Goal: Obtain resource: Obtain resource

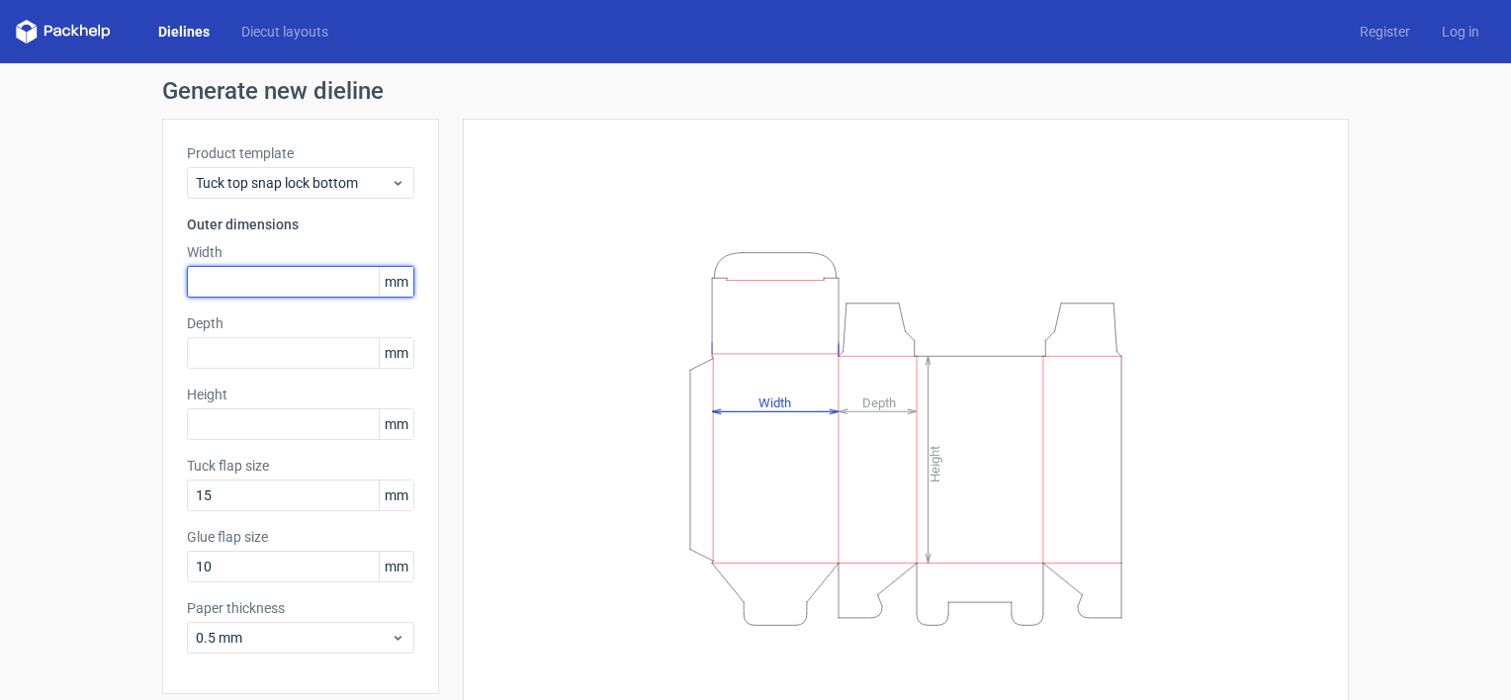
click at [336, 288] on input "text" at bounding box center [300, 282] width 227 height 32
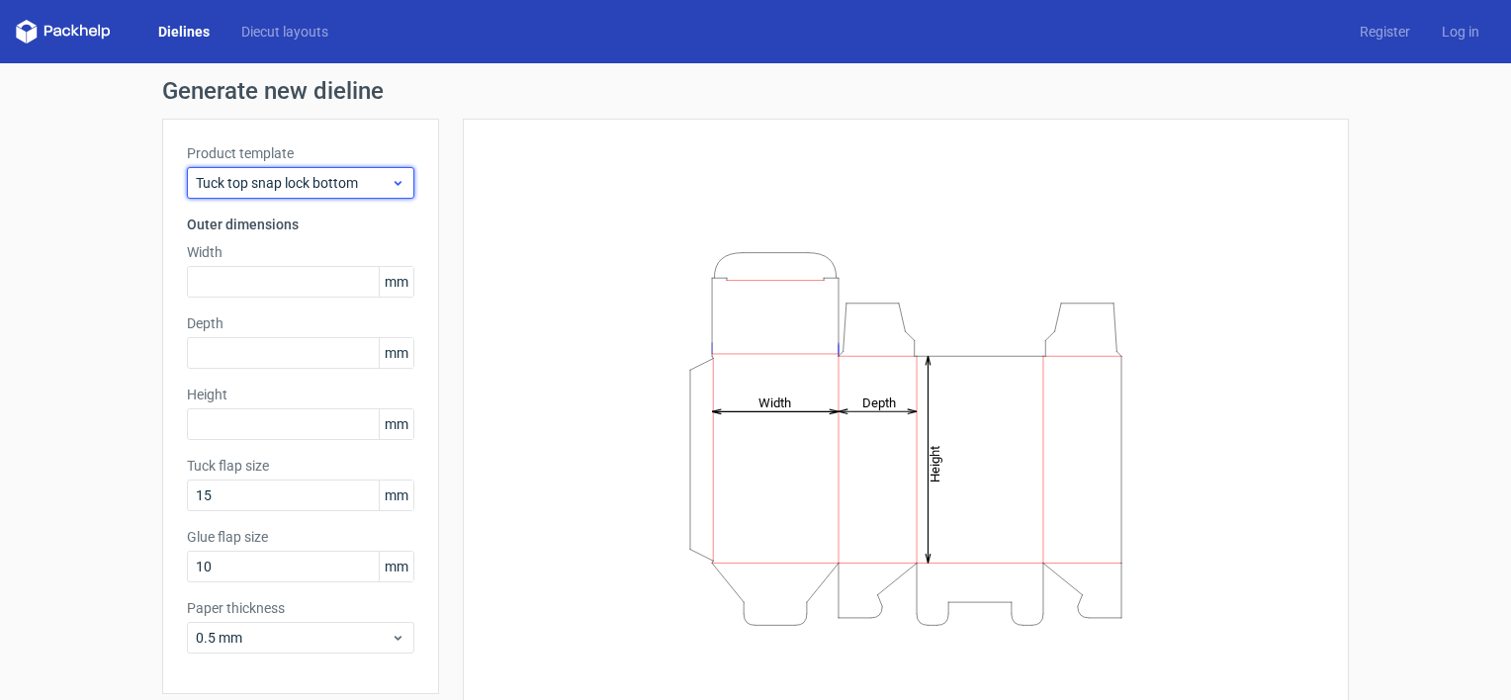
click at [344, 187] on span "Tuck top snap lock bottom" at bounding box center [293, 183] width 195 height 20
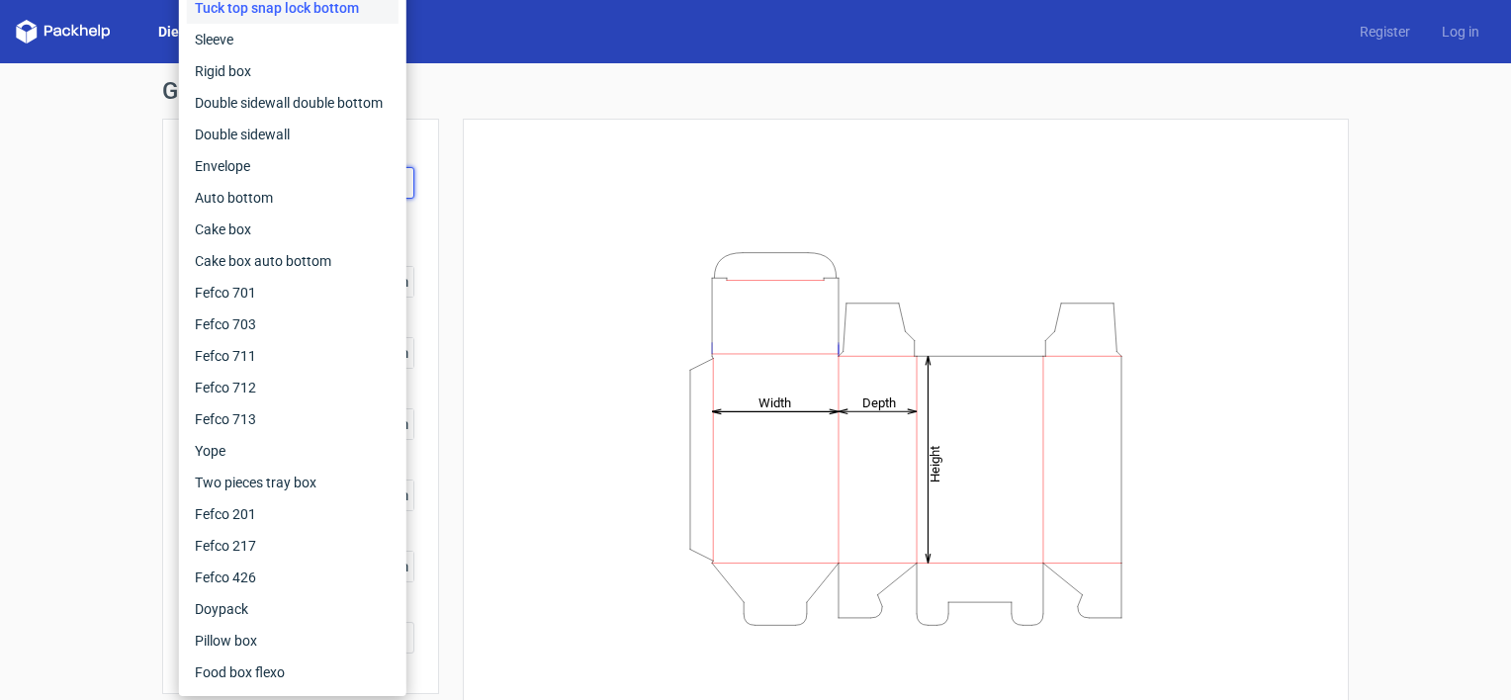
click at [631, 229] on div "Height Depth Width" at bounding box center [906, 438] width 837 height 590
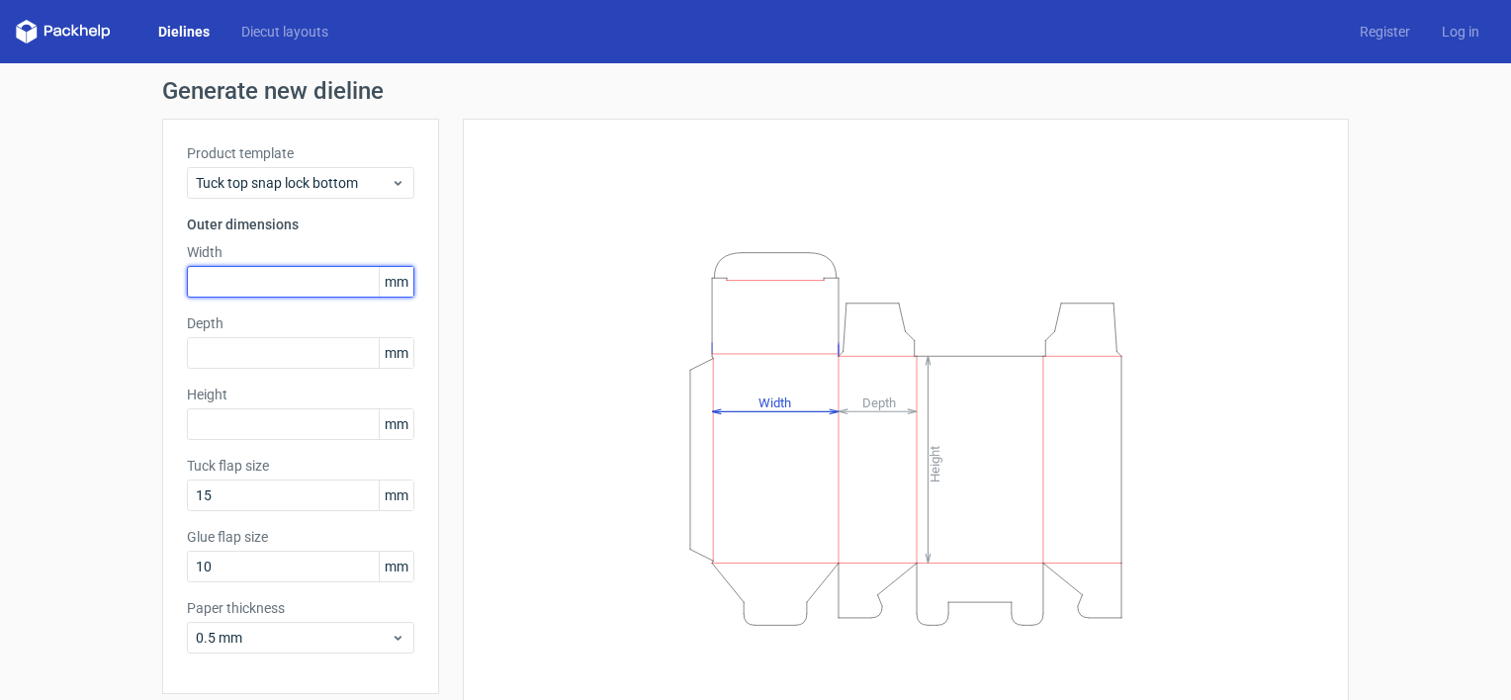
click at [272, 280] on input "text" at bounding box center [300, 282] width 227 height 32
paste input "23858"
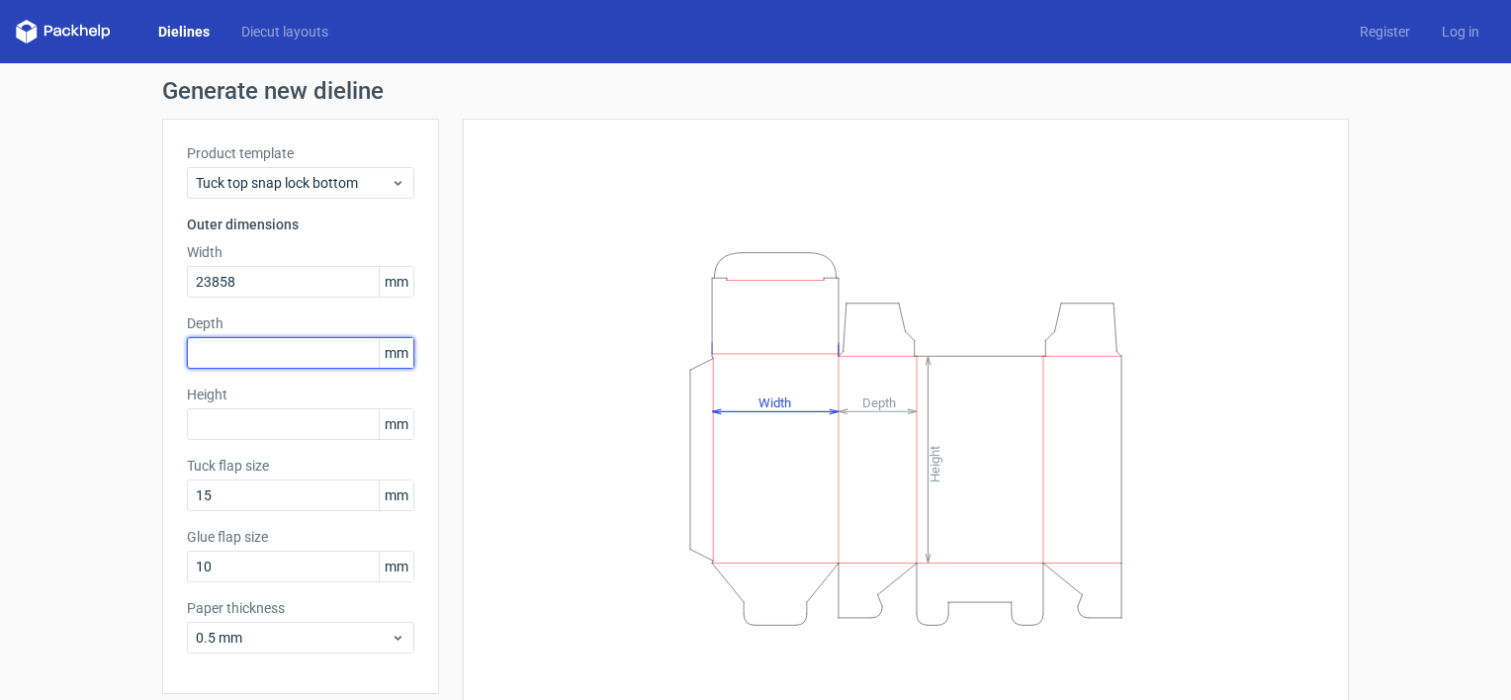
click at [225, 357] on div "Depth mm" at bounding box center [300, 340] width 227 height 55
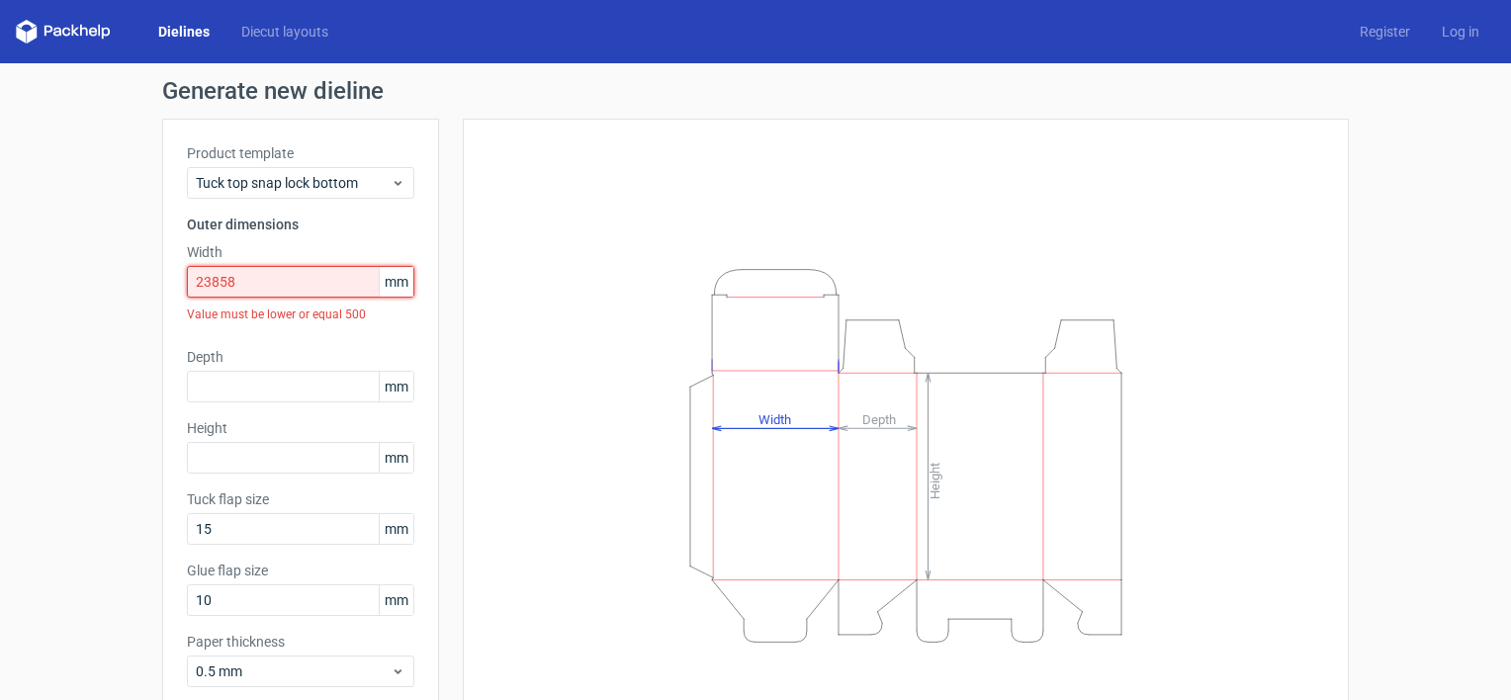
drag, startPoint x: 337, startPoint y: 289, endPoint x: 144, endPoint y: 253, distance: 196.1
click at [144, 253] on div "Generate new dieline Product template Tuck top snap lock bottom Outer dimension…" at bounding box center [755, 435] width 1511 height 745
paste input "474"
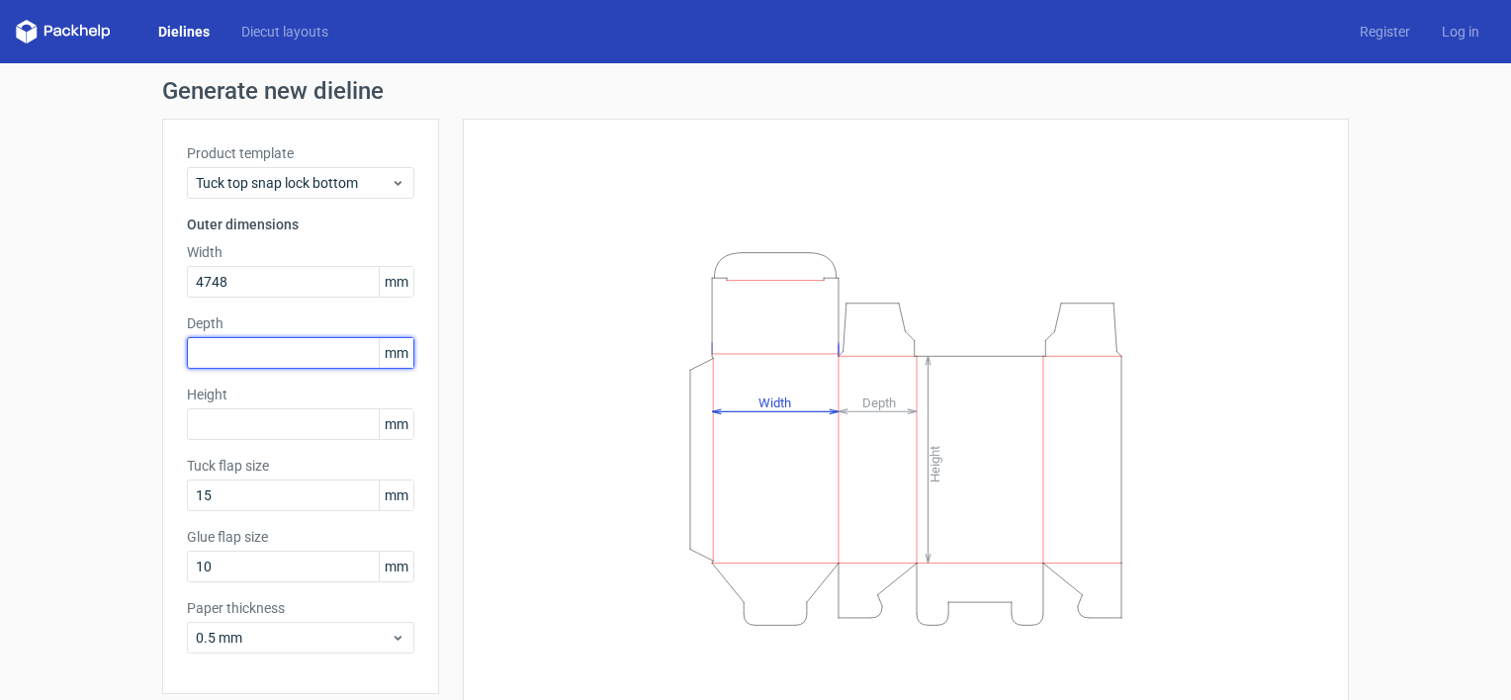
click at [316, 352] on div "Depth mm" at bounding box center [300, 340] width 227 height 55
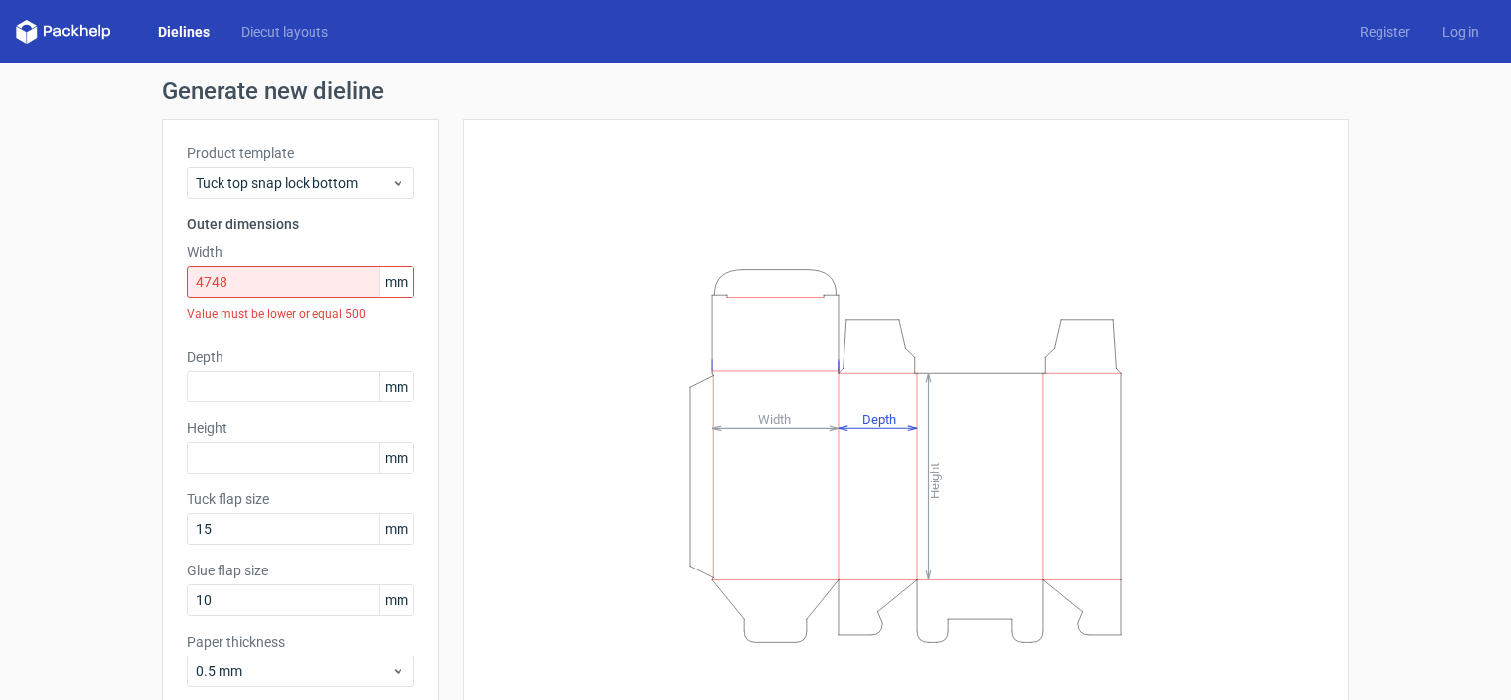
click at [395, 275] on span "mm" at bounding box center [396, 282] width 35 height 30
drag, startPoint x: 312, startPoint y: 273, endPoint x: 127, endPoint y: 303, distance: 188.3
click at [127, 303] on div "Generate new dieline Product template Tuck top snap lock bottom Outer dimension…" at bounding box center [755, 435] width 1511 height 745
paste input "1206"
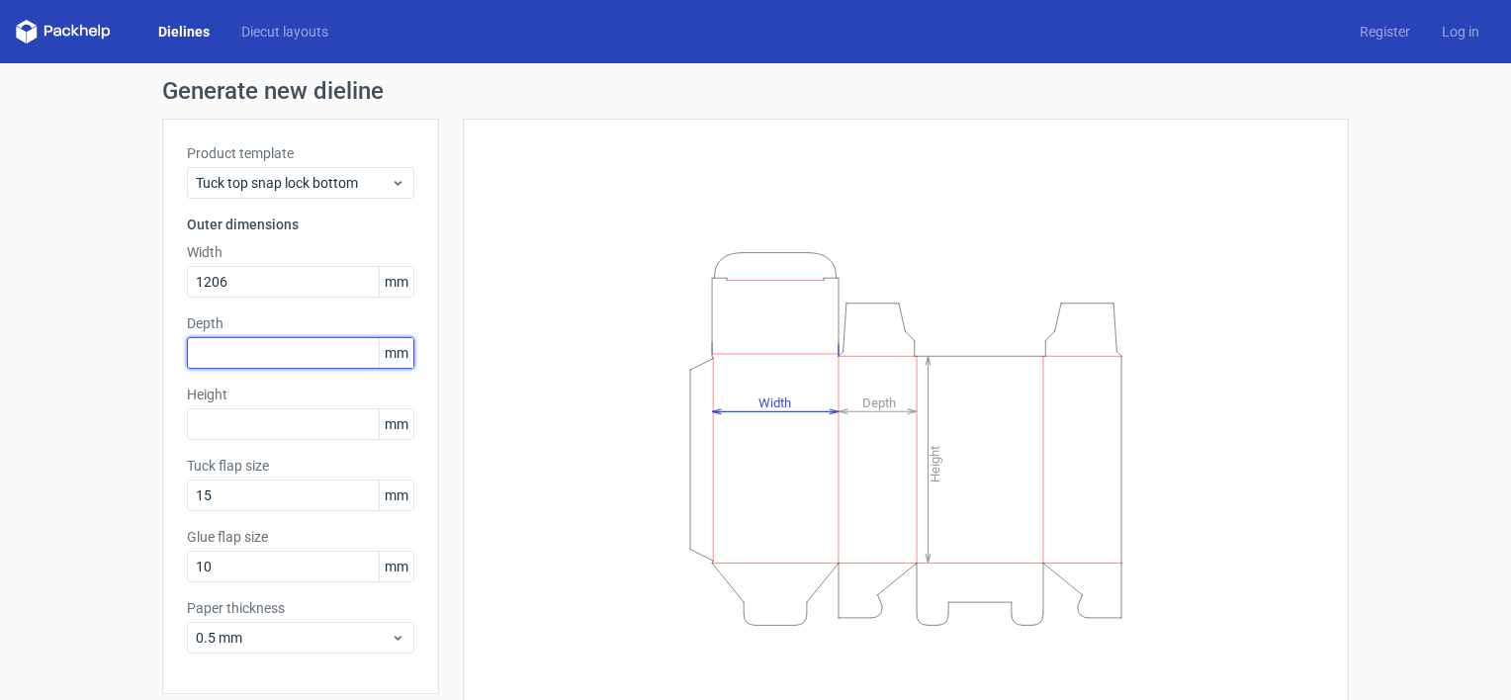
click at [297, 361] on div "Depth mm" at bounding box center [300, 340] width 227 height 55
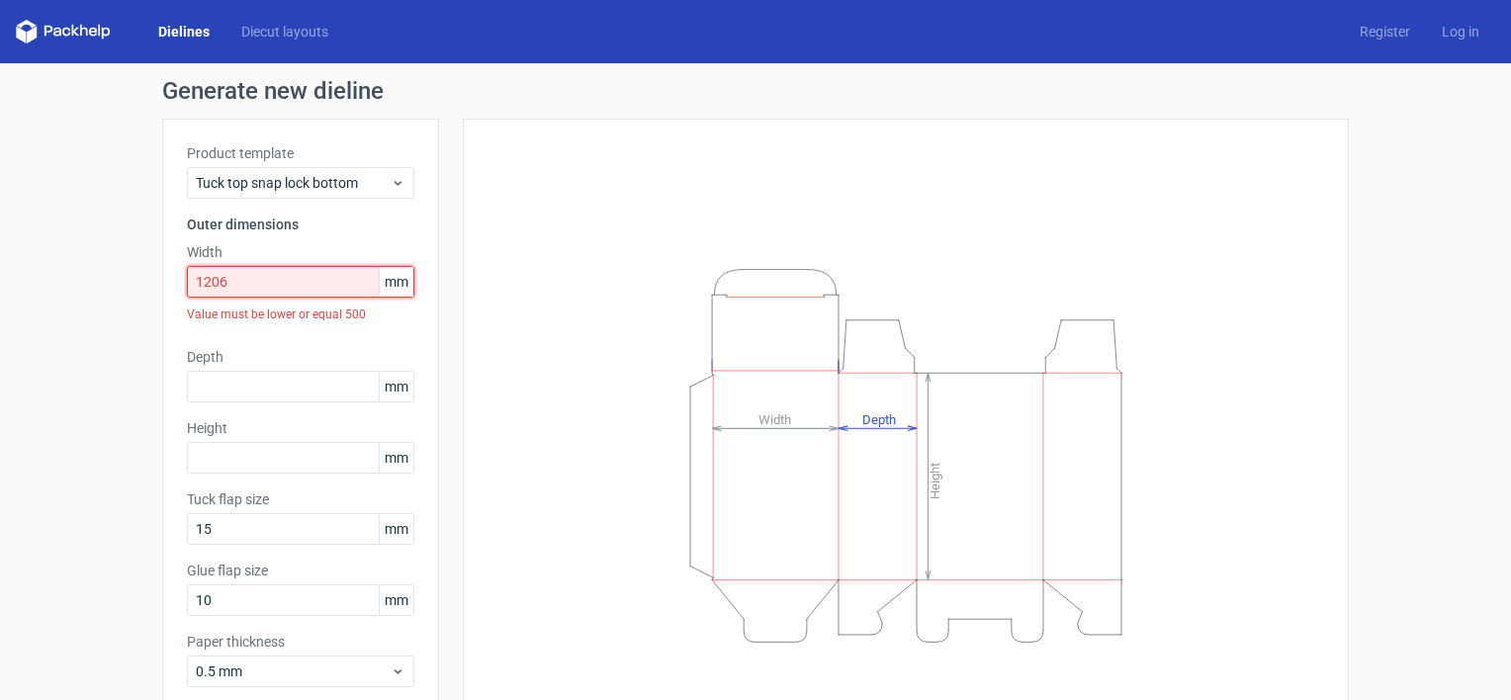
click at [340, 281] on input "1206" at bounding box center [300, 282] width 227 height 32
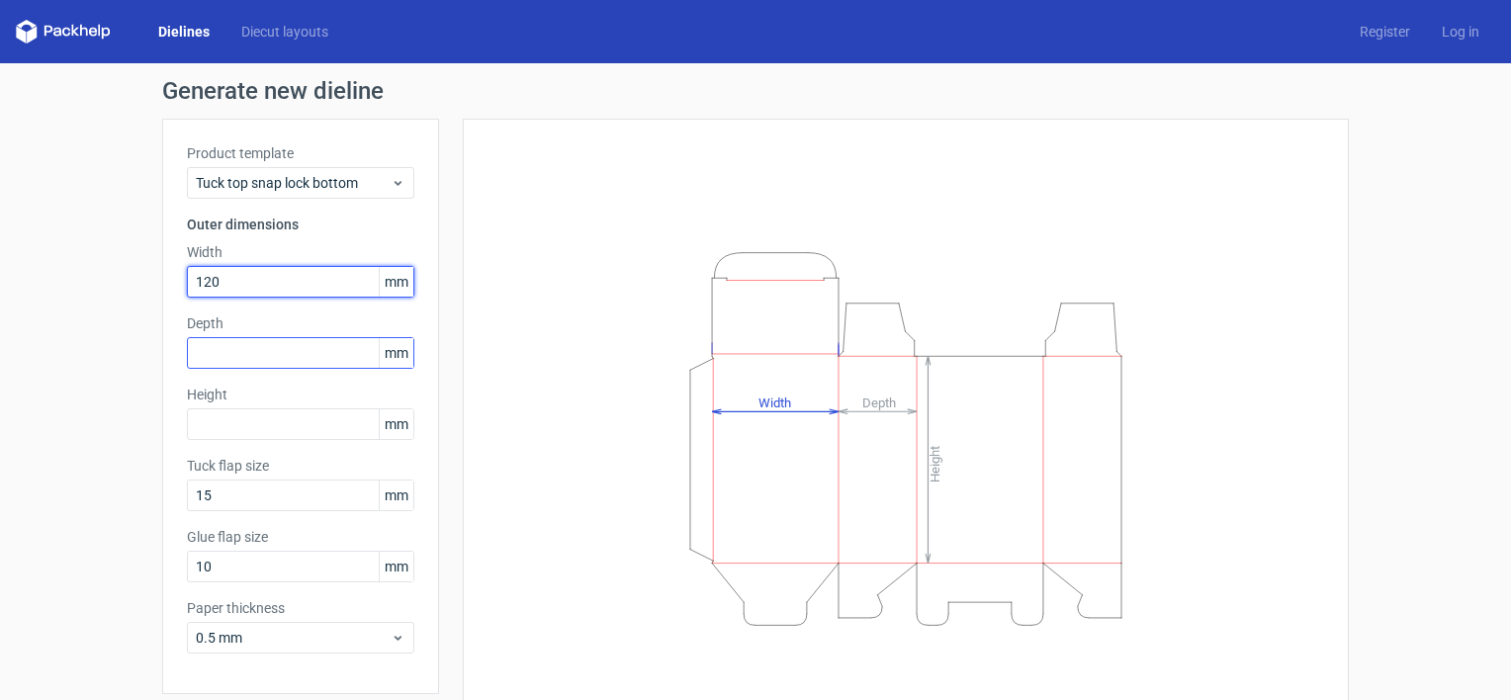
type input "120"
click at [334, 367] on input "text" at bounding box center [300, 353] width 227 height 32
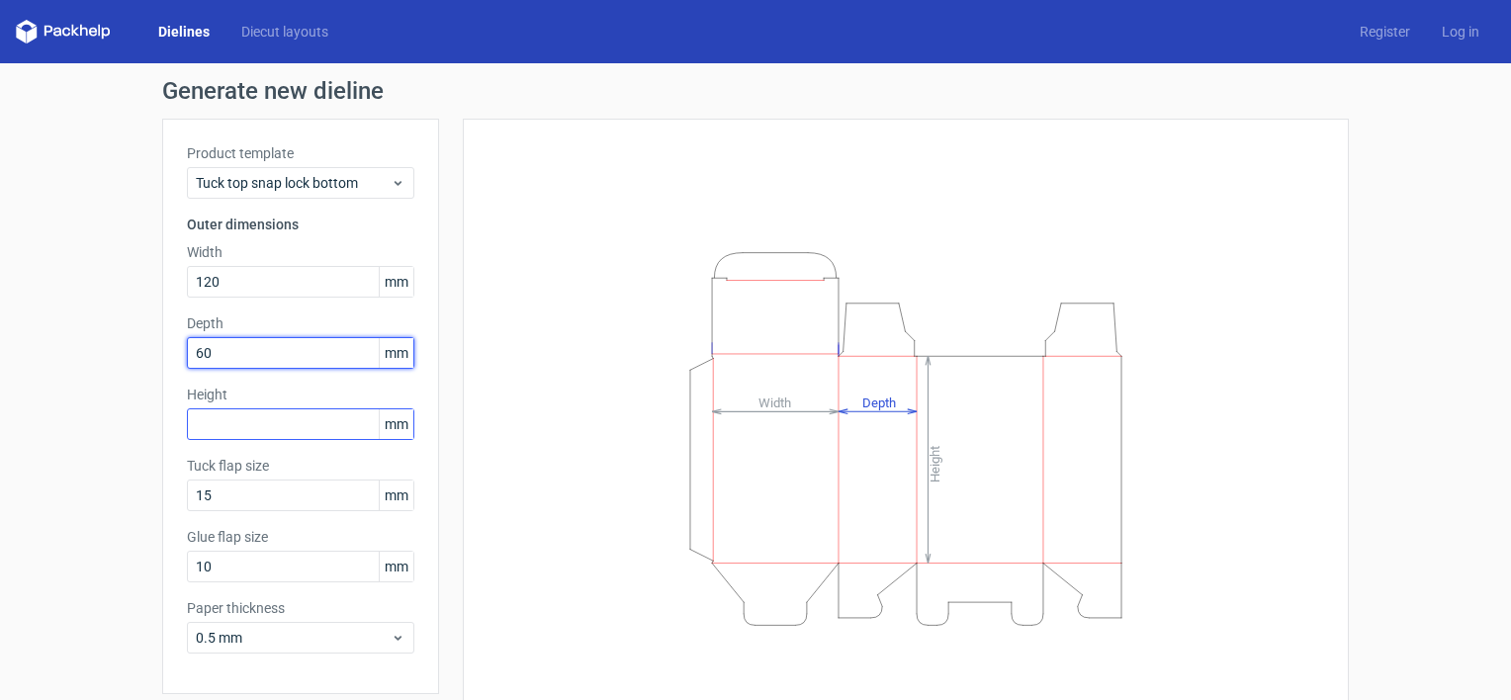
type input "60"
click at [307, 415] on input "text" at bounding box center [300, 424] width 227 height 32
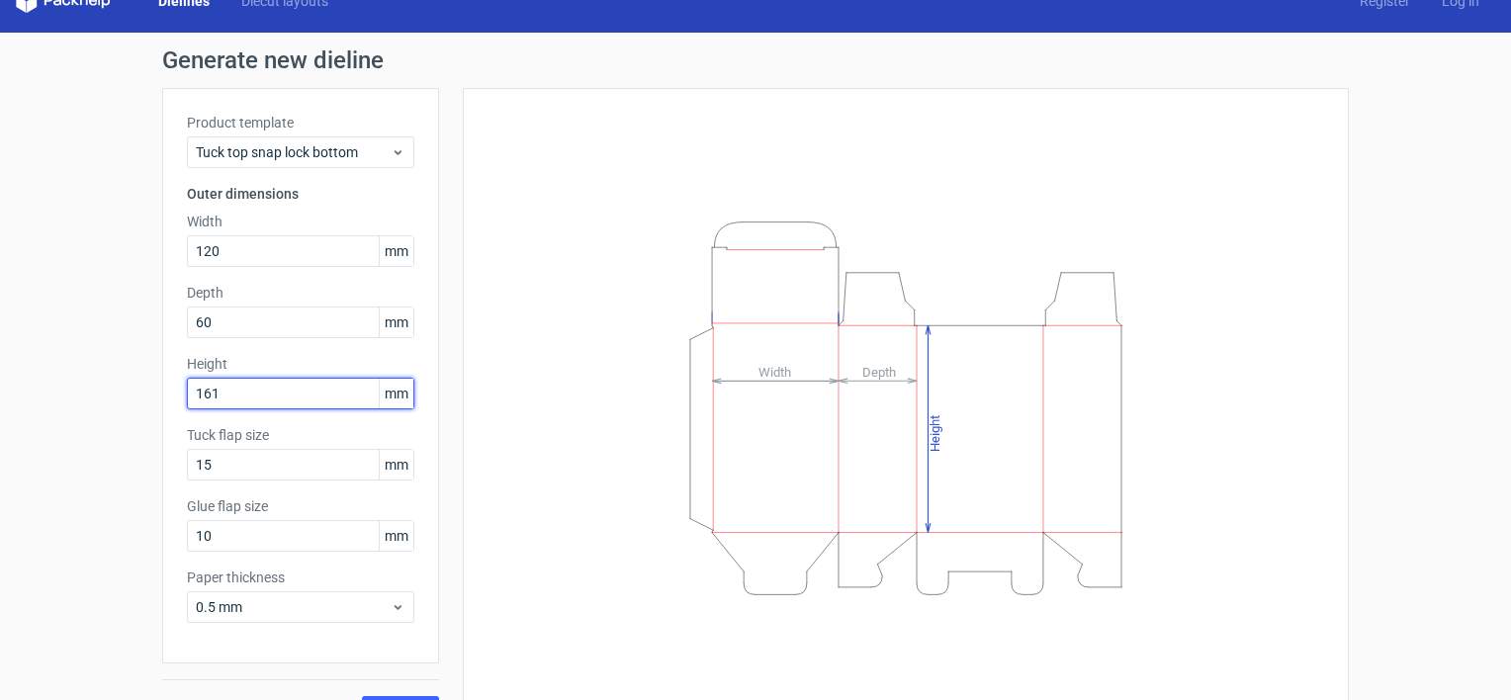
scroll to position [73, 0]
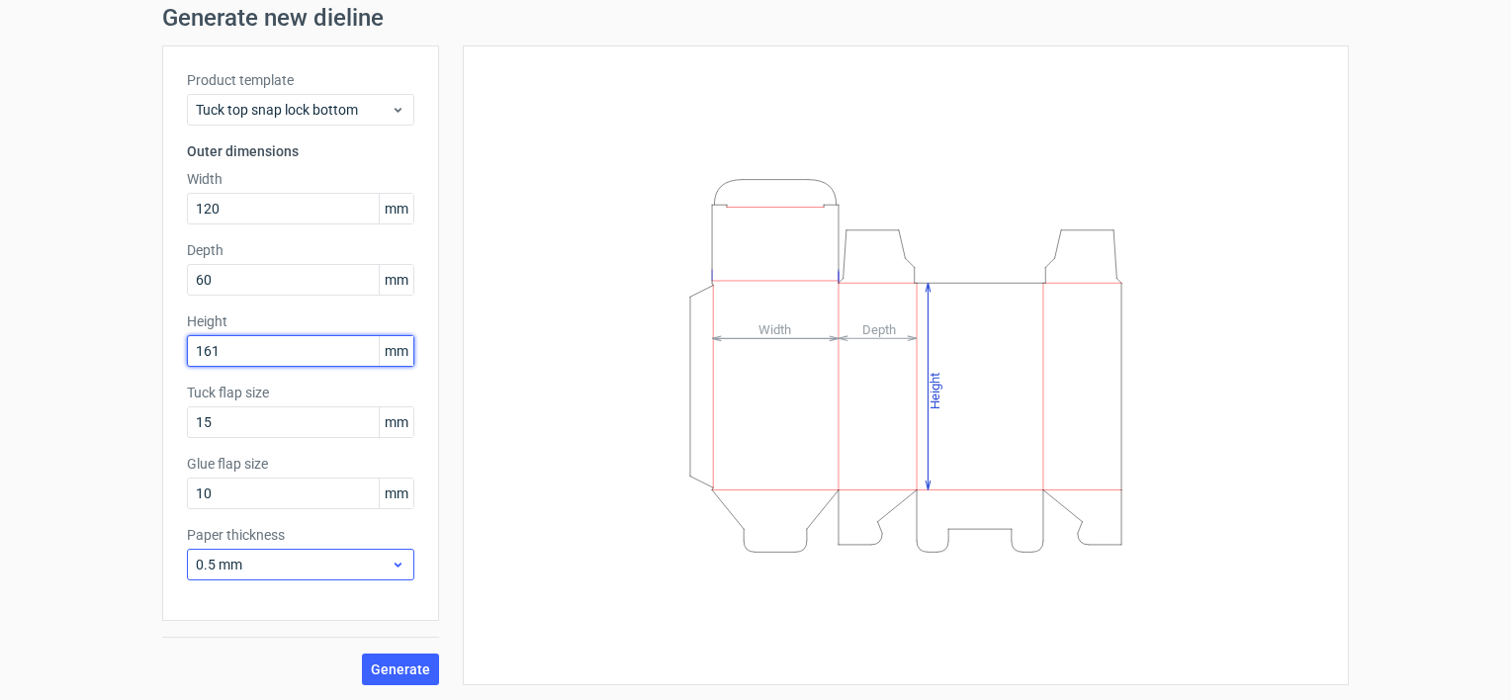
type input "161"
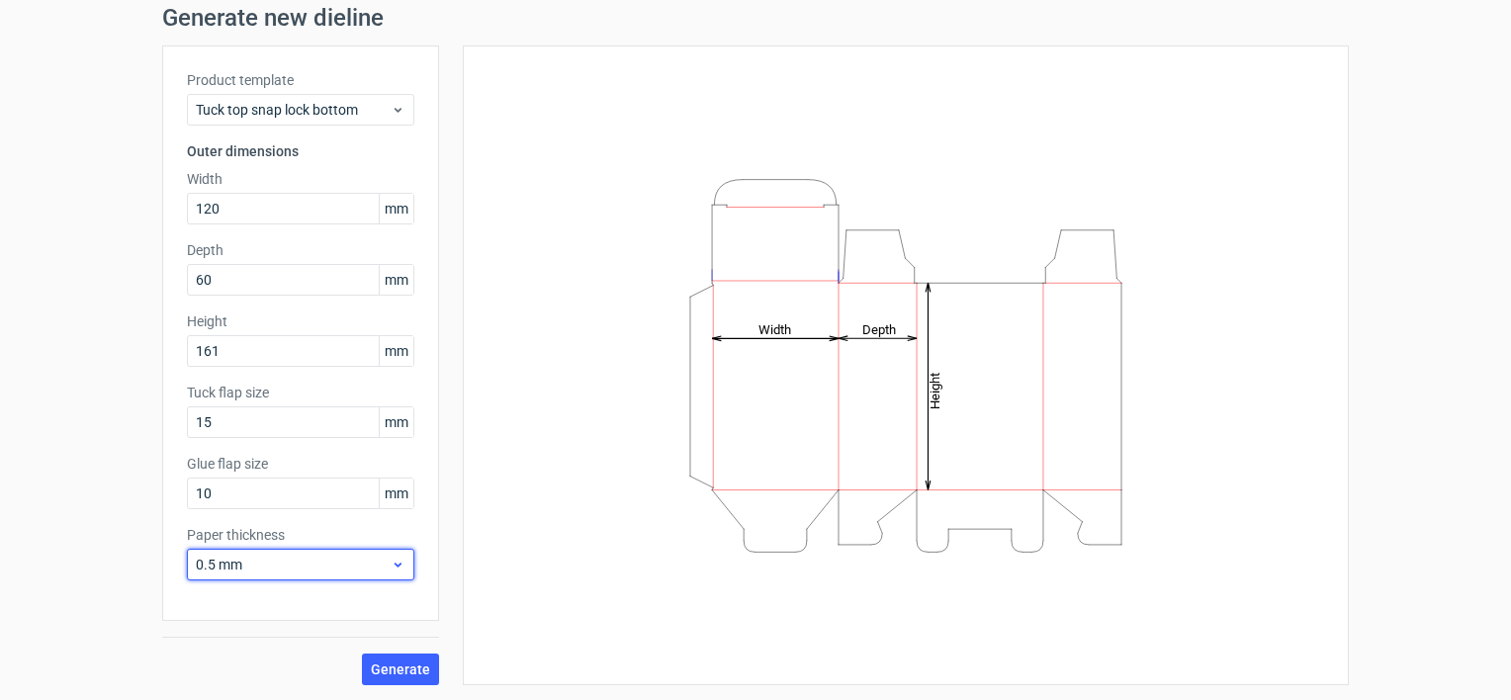
click at [288, 572] on span "0.5 mm" at bounding box center [293, 565] width 195 height 20
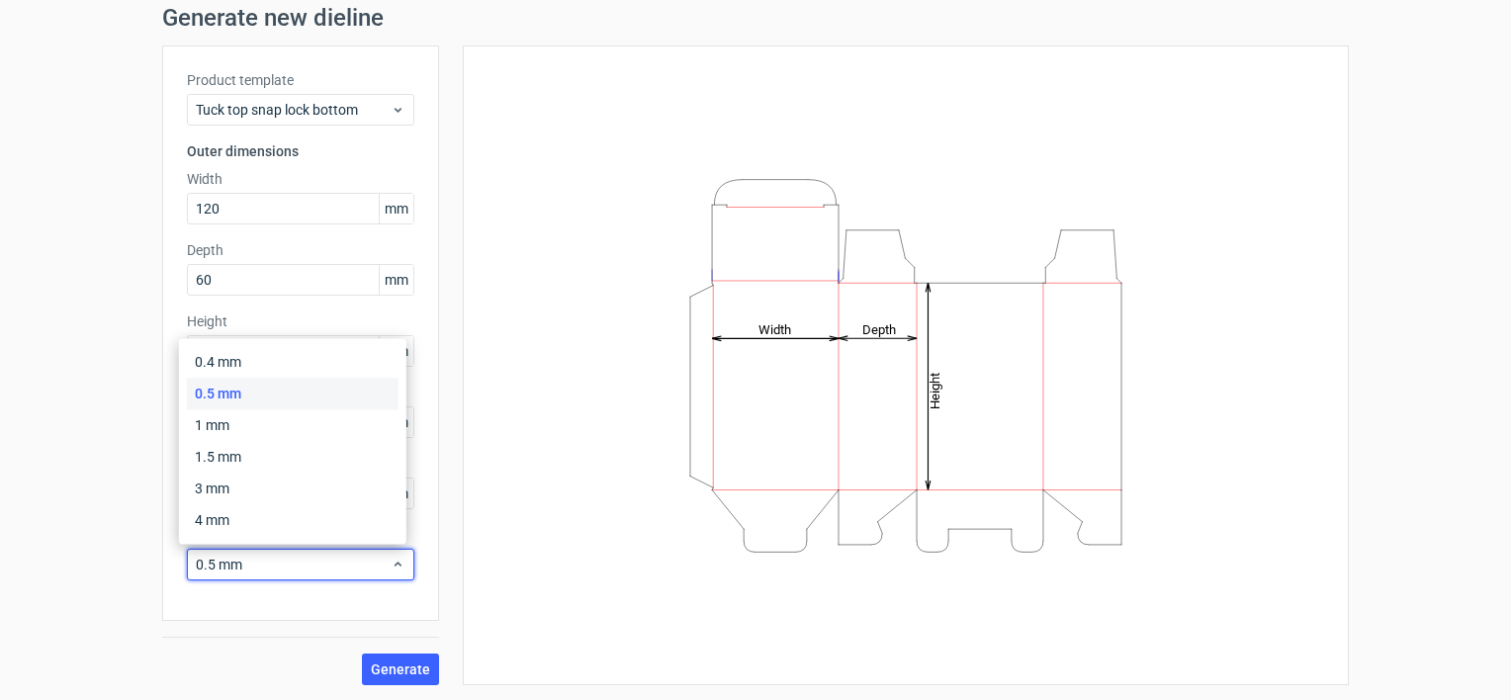
click at [244, 392] on div "0.5 mm" at bounding box center [293, 394] width 212 height 32
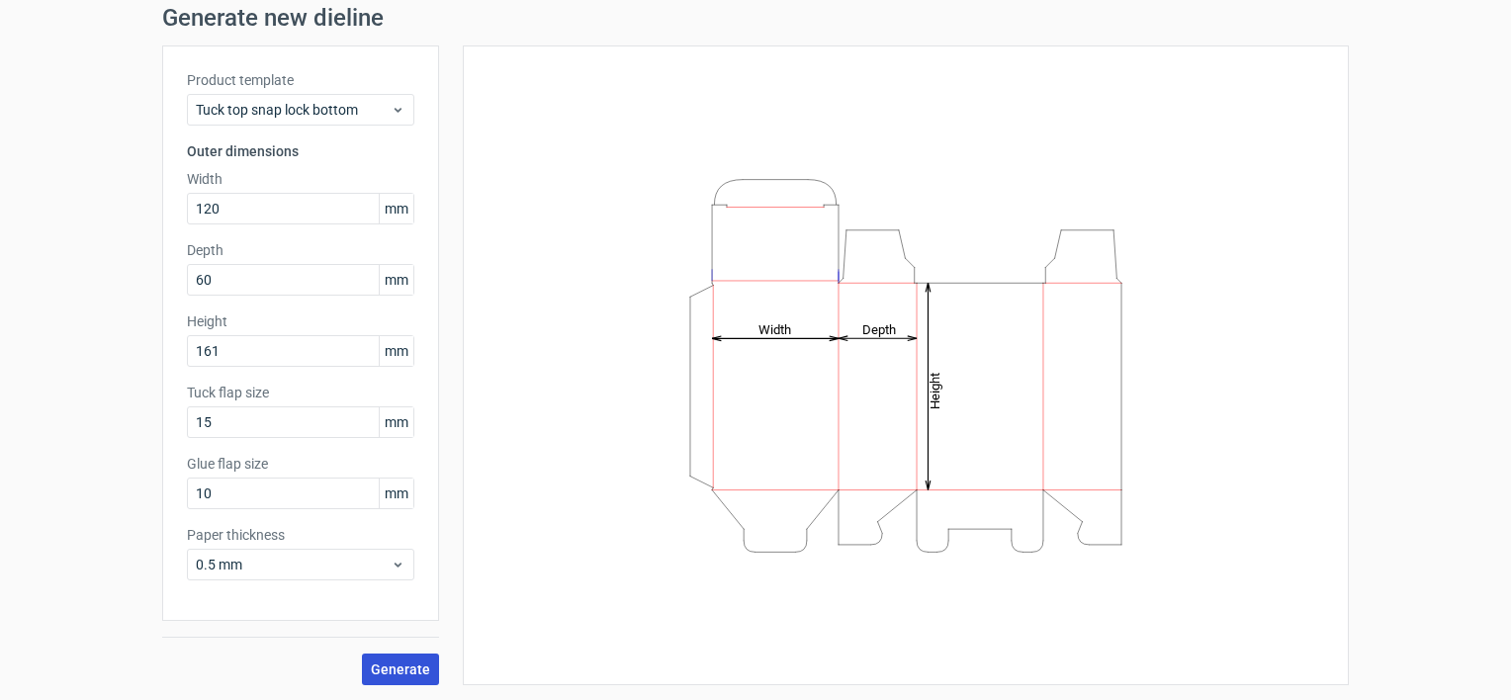
click at [409, 675] on span "Generate" at bounding box center [400, 670] width 59 height 14
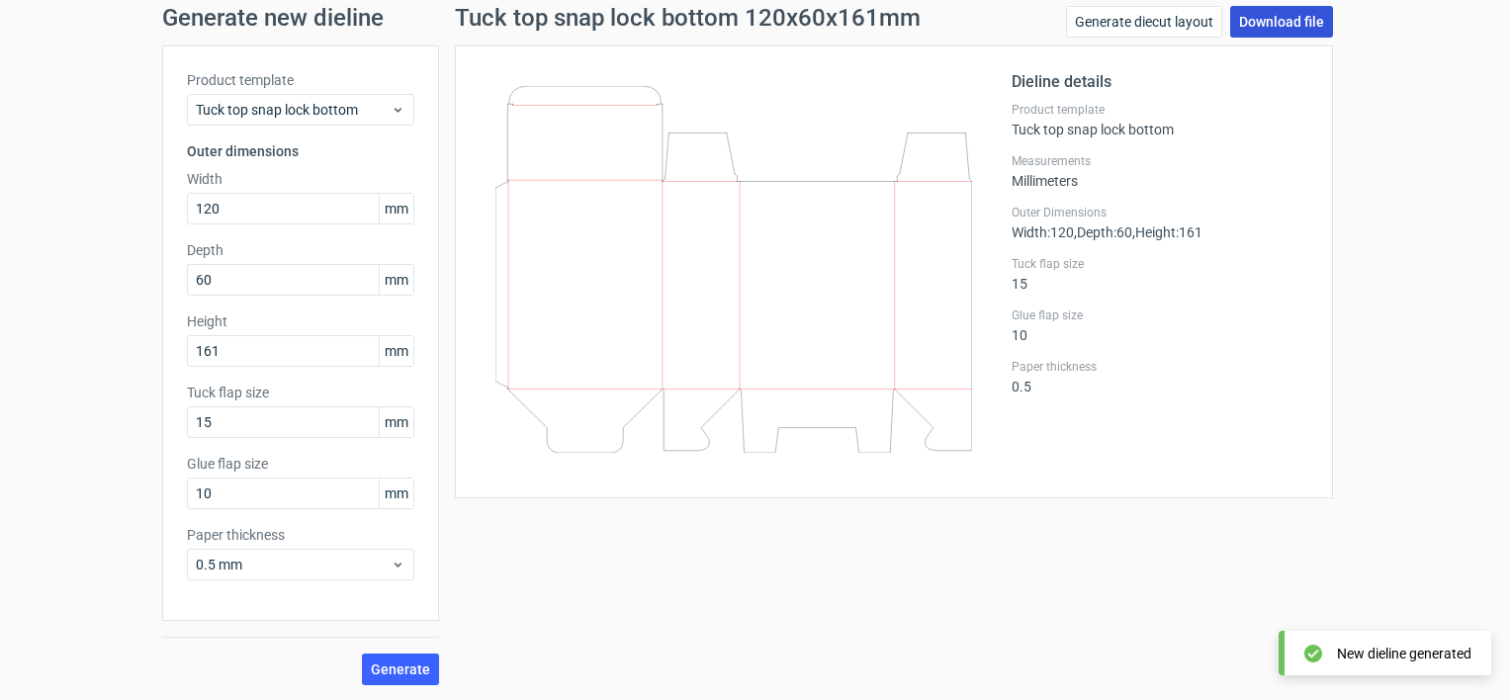
click at [1250, 16] on link "Download file" at bounding box center [1281, 22] width 103 height 32
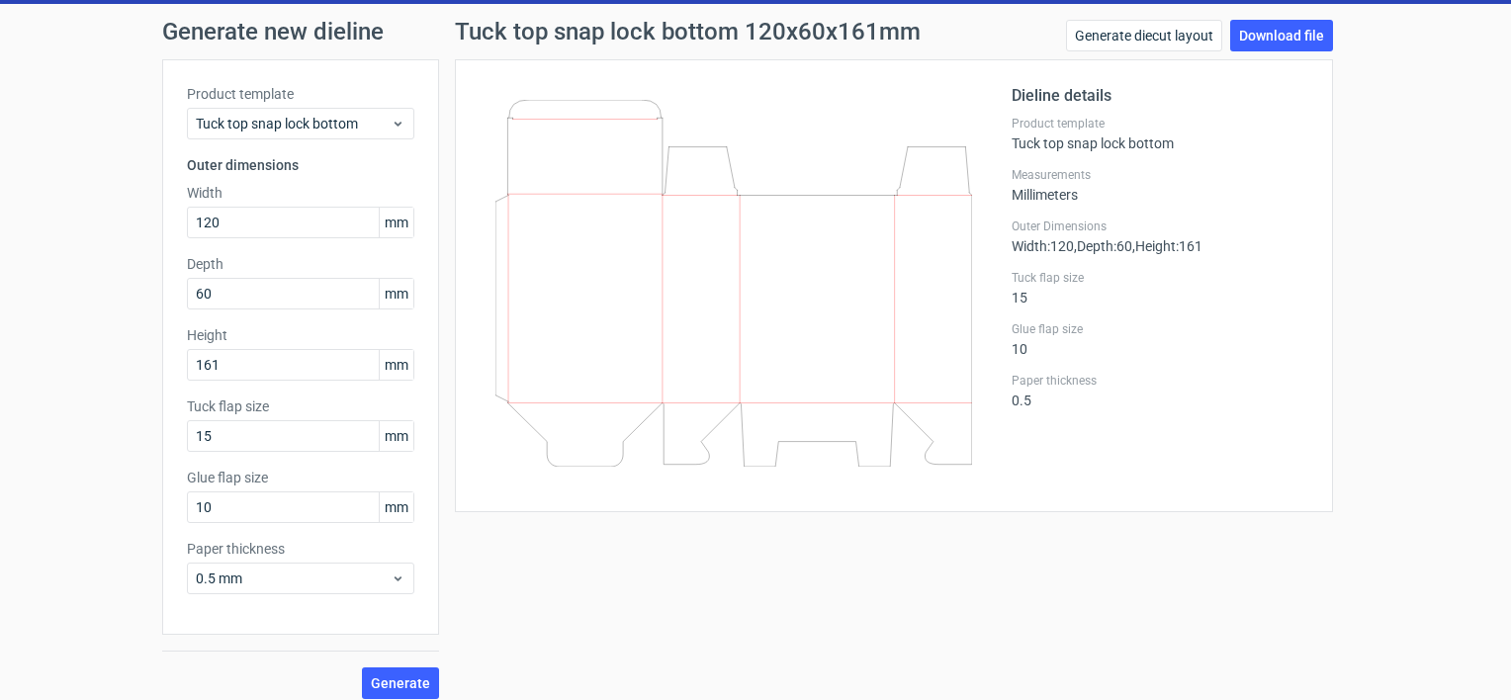
scroll to position [73, 0]
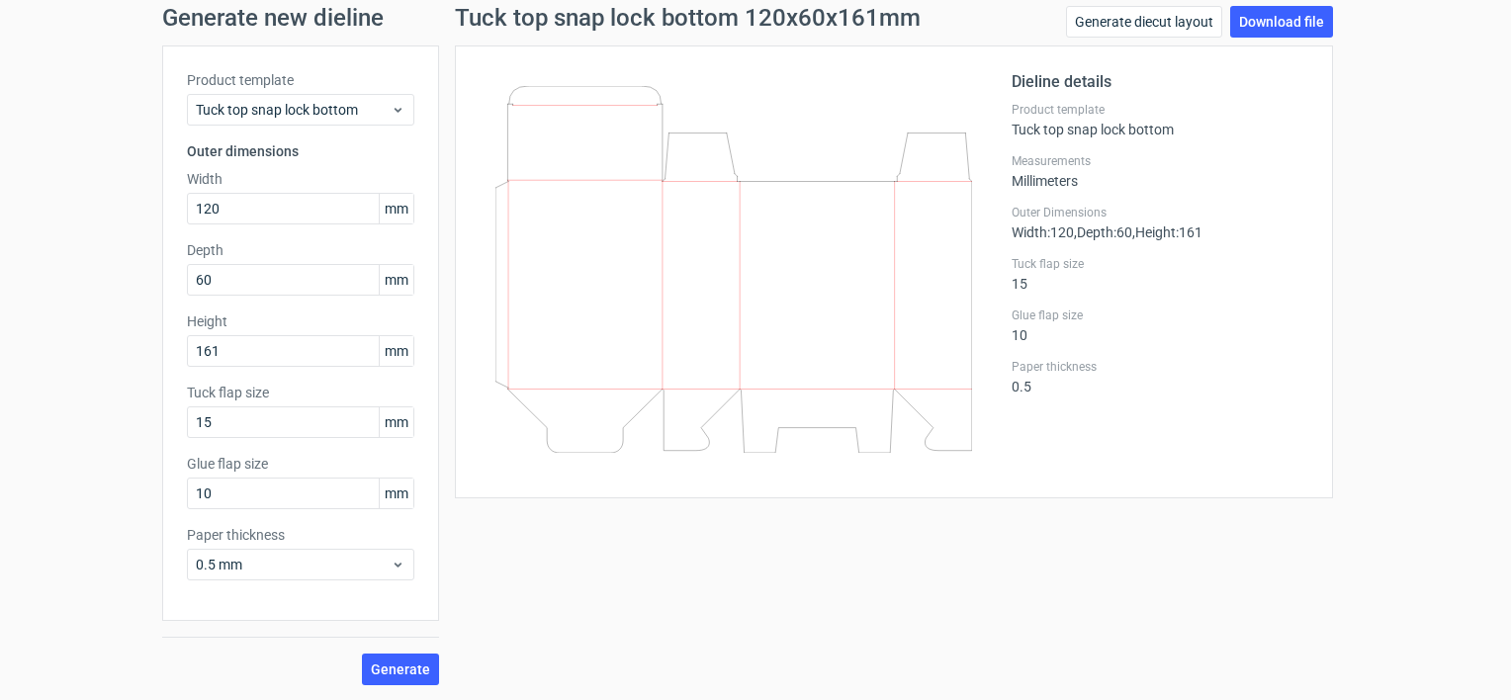
click at [731, 298] on icon at bounding box center [733, 269] width 477 height 367
click at [893, 463] on div at bounding box center [746, 271] width 532 height 403
click at [402, 102] on div "Tuck top snap lock bottom" at bounding box center [300, 110] width 227 height 32
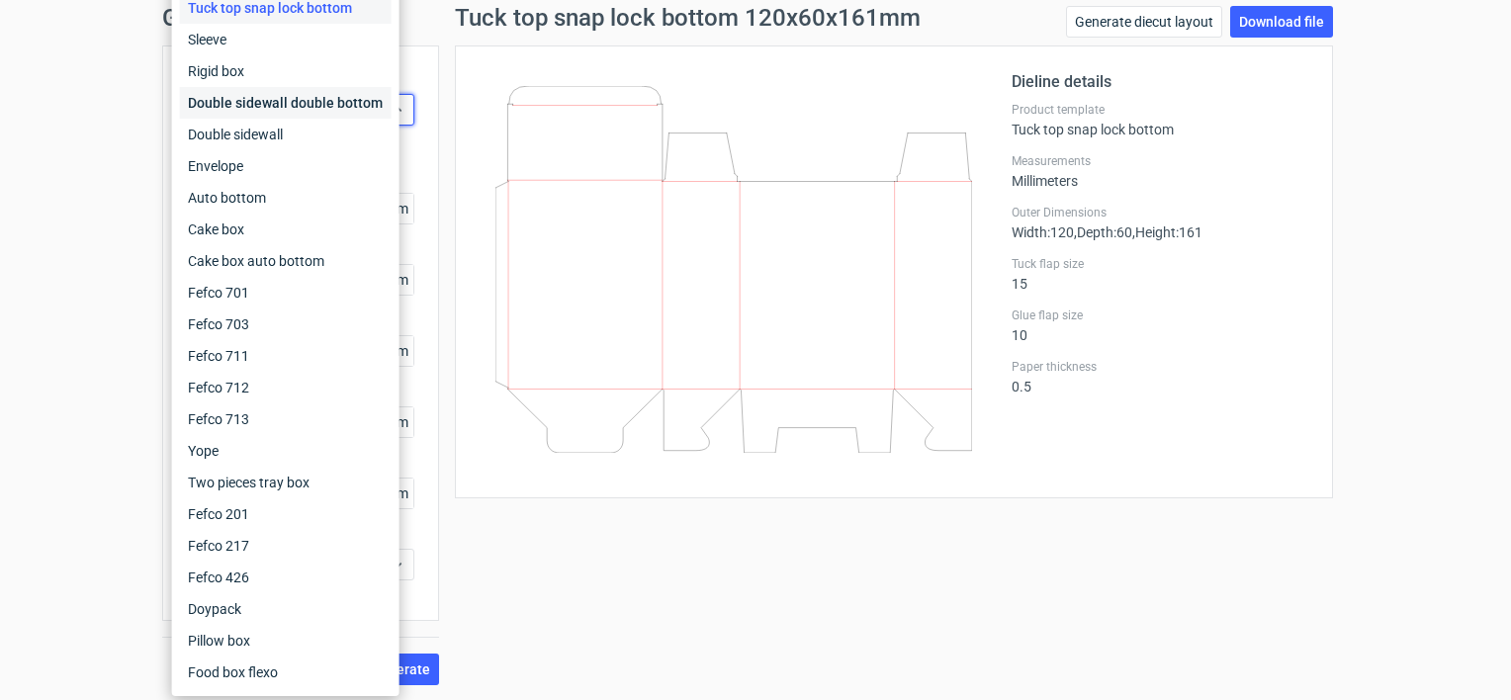
click at [301, 100] on div "Double sidewall double bottom" at bounding box center [286, 103] width 212 height 32
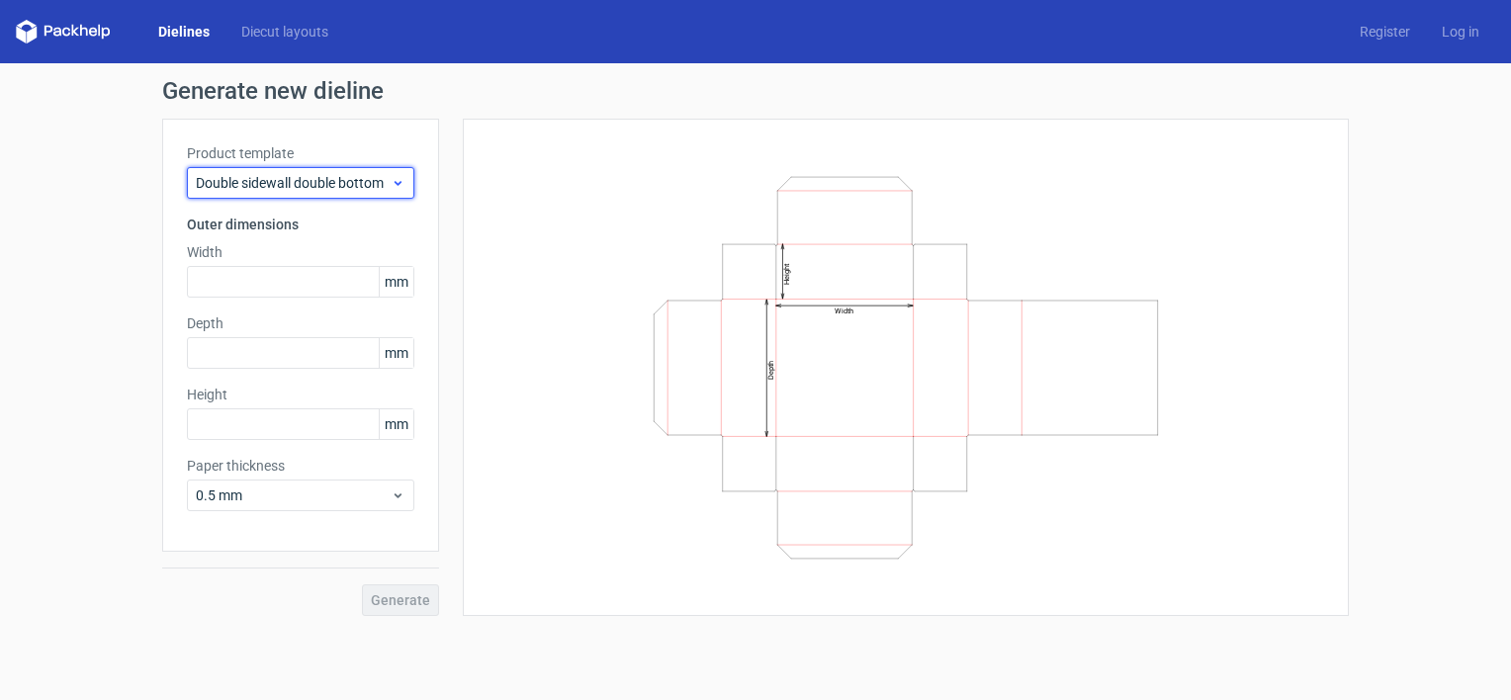
click at [328, 174] on span "Double sidewall double bottom" at bounding box center [293, 183] width 195 height 20
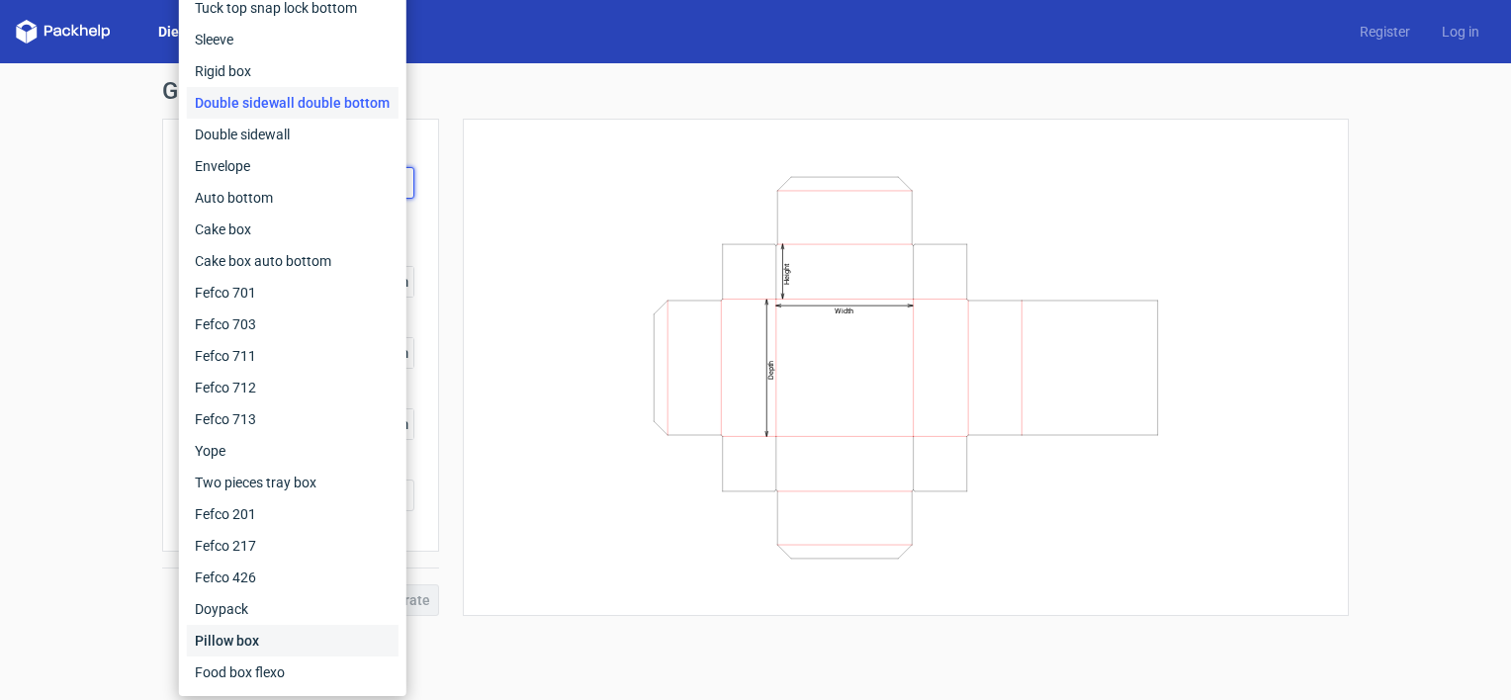
click at [305, 647] on div "Pillow box" at bounding box center [293, 641] width 212 height 32
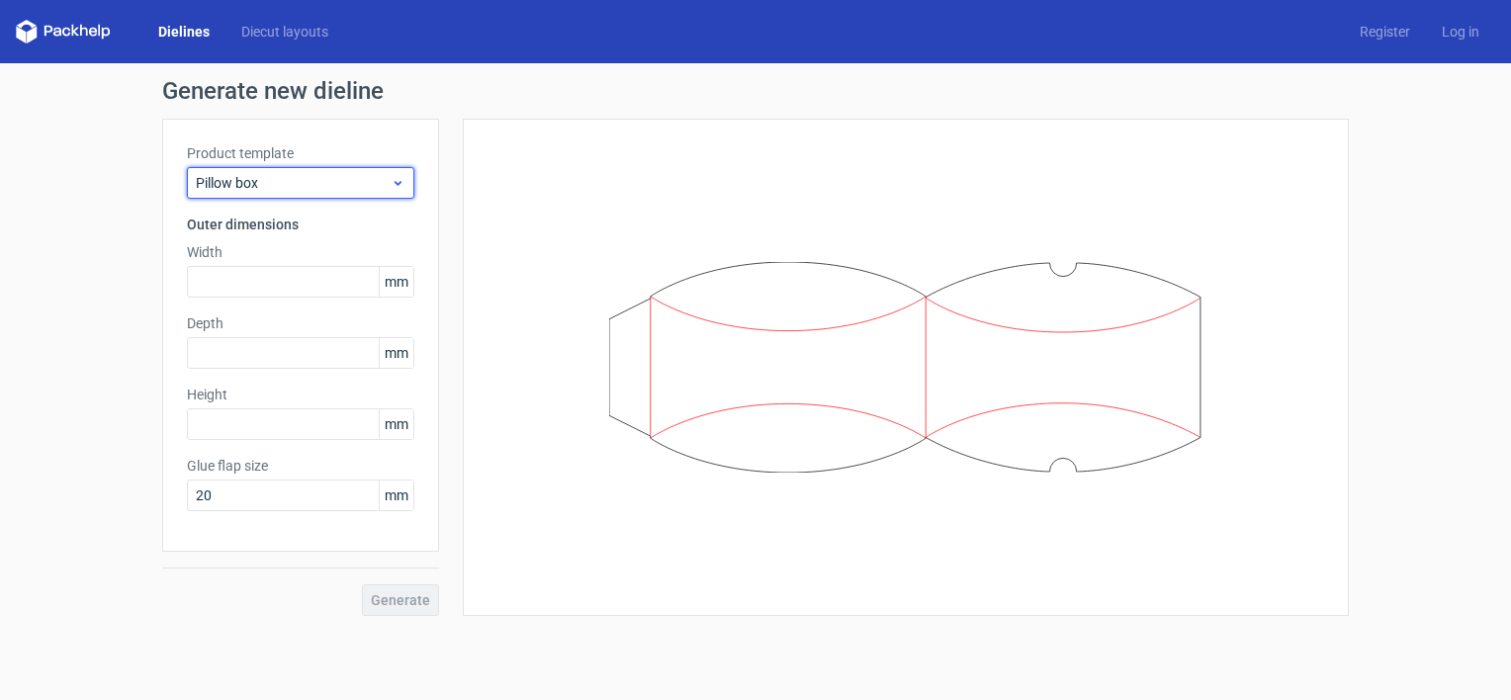
click at [332, 194] on div "Pillow box" at bounding box center [300, 183] width 227 height 32
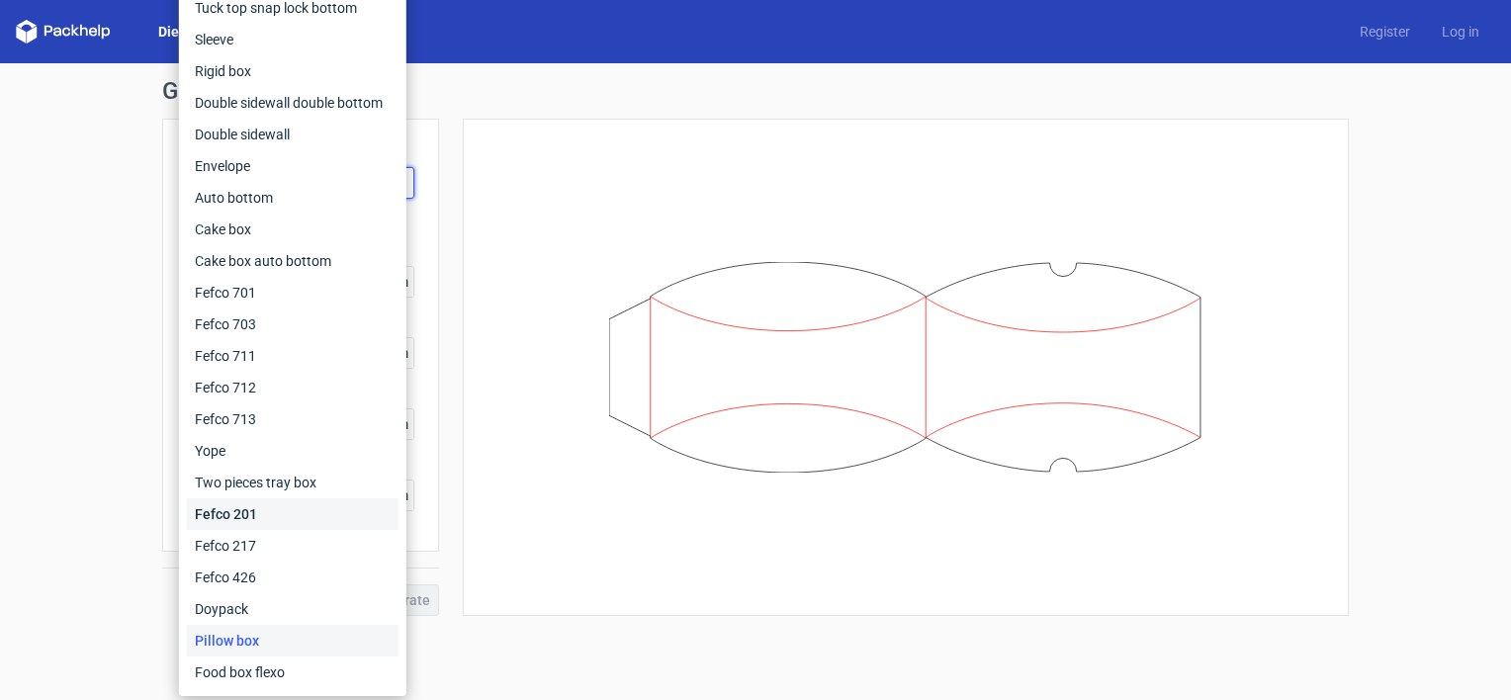
click at [283, 526] on div "Fefco 201" at bounding box center [293, 514] width 212 height 32
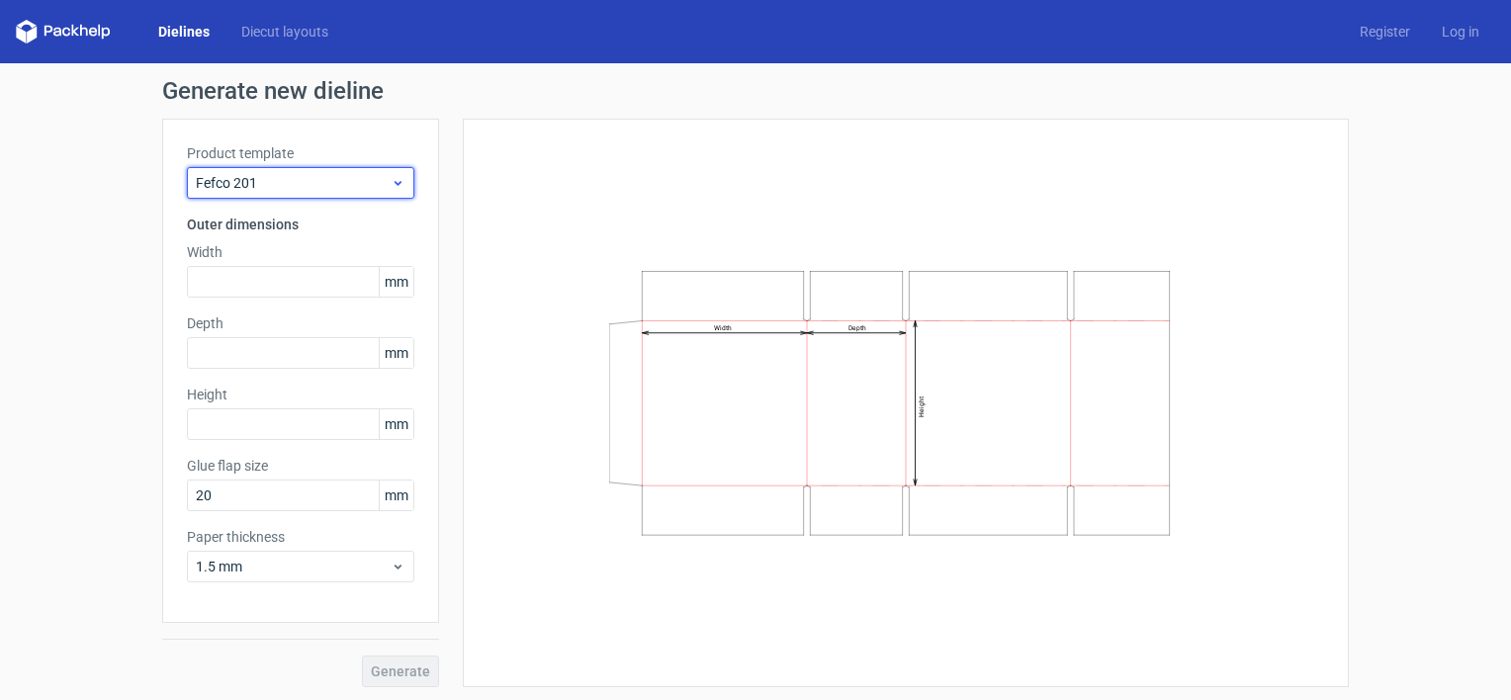
click at [356, 178] on span "Fefco 201" at bounding box center [293, 183] width 195 height 20
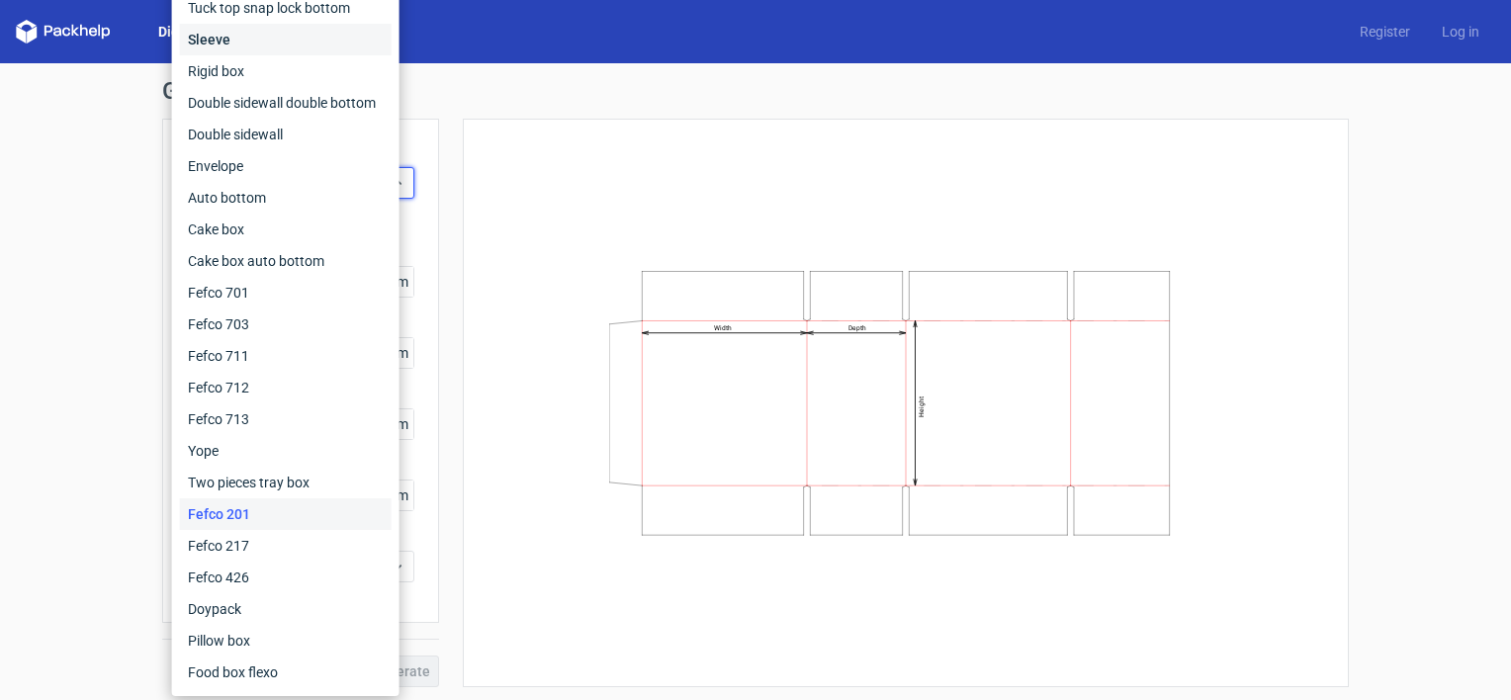
click at [243, 47] on div "Sleeve" at bounding box center [286, 40] width 212 height 32
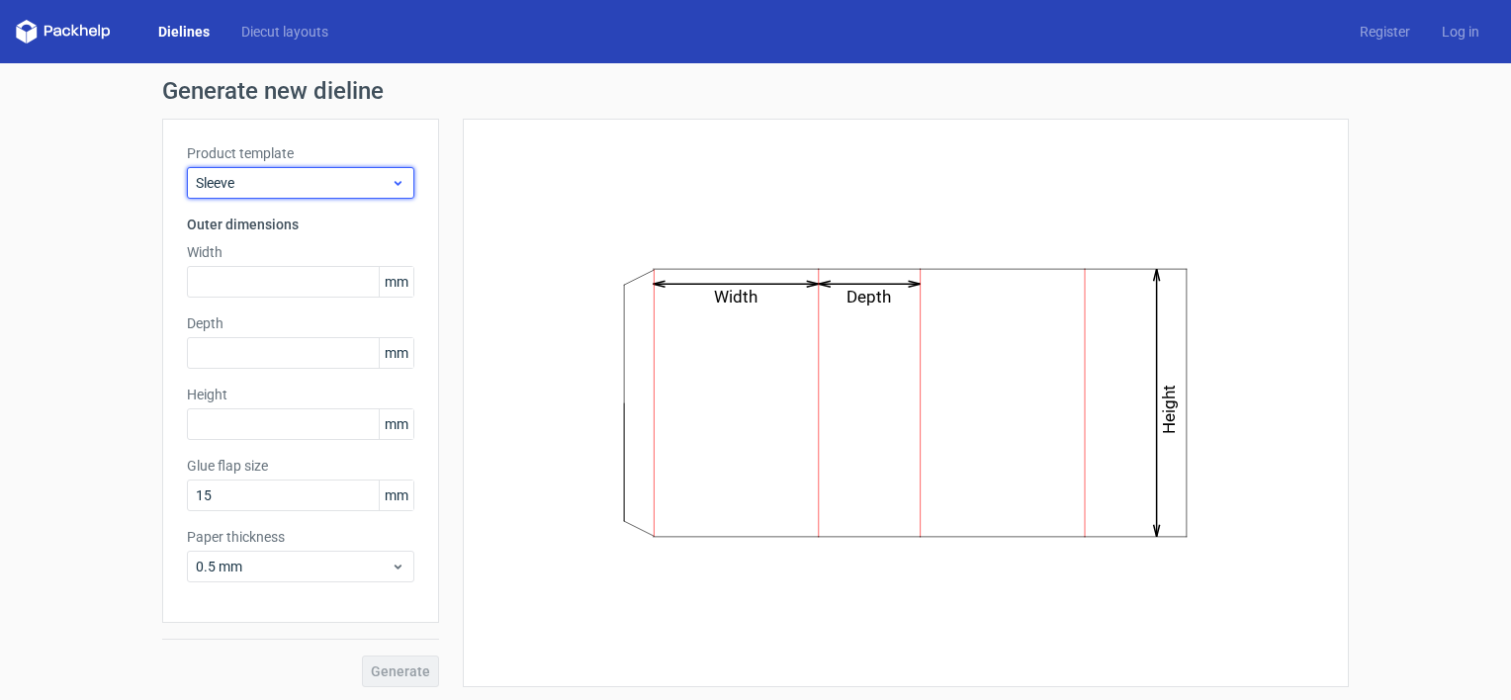
click at [319, 178] on span "Sleeve" at bounding box center [293, 183] width 195 height 20
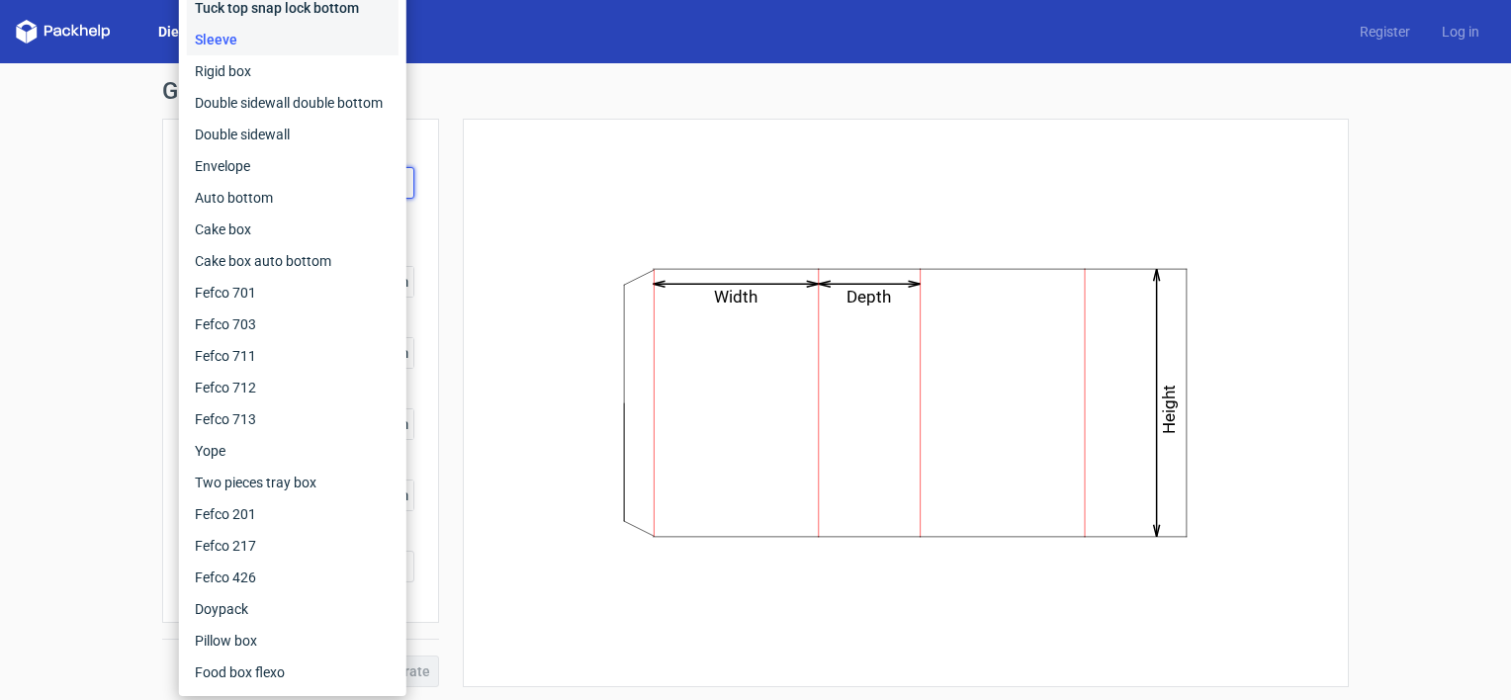
click at [236, 7] on div "Tuck top snap lock bottom" at bounding box center [293, 8] width 212 height 32
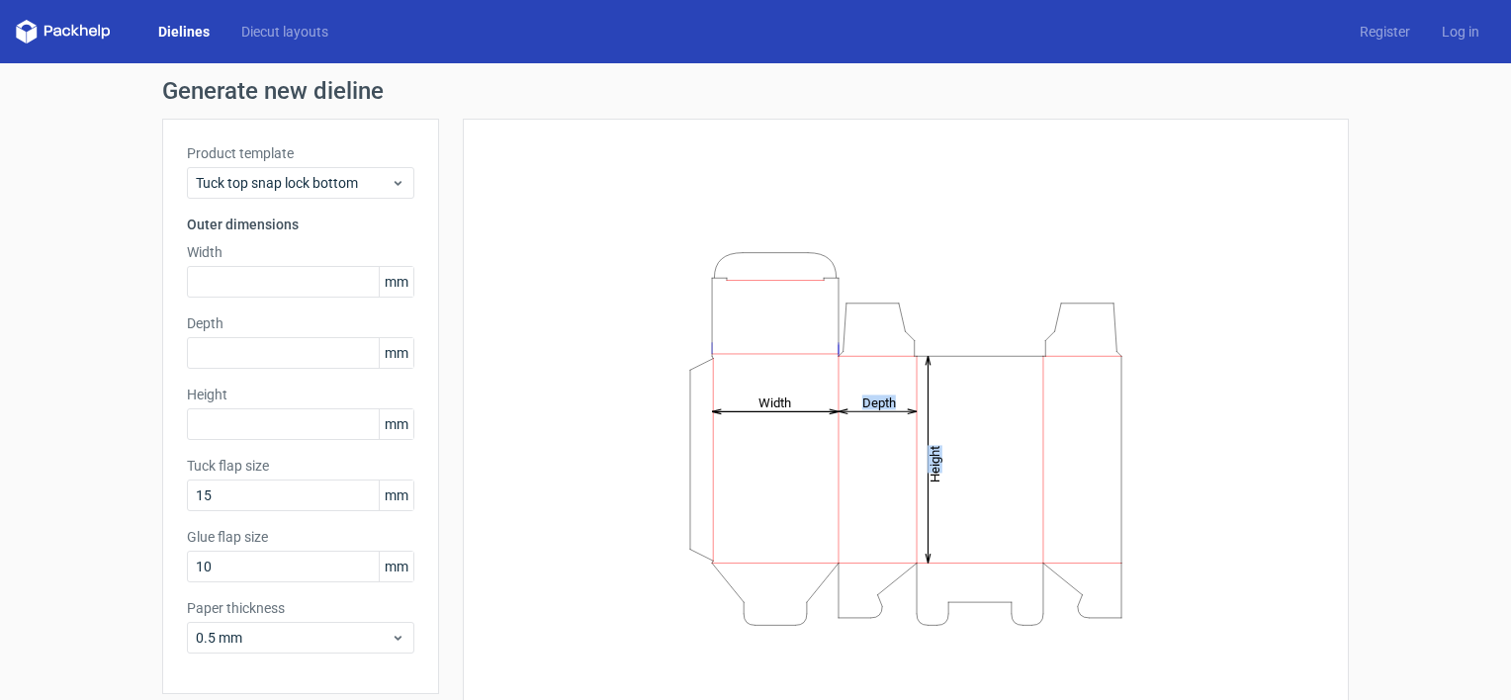
drag, startPoint x: 726, startPoint y: 264, endPoint x: 1132, endPoint y: 620, distance: 540.3
click at [1132, 620] on div "Height Depth Width" at bounding box center [906, 438] width 837 height 590
drag, startPoint x: 1132, startPoint y: 620, endPoint x: 1222, endPoint y: 322, distance: 311.0
click at [1222, 322] on div "Height Depth Width" at bounding box center [906, 438] width 837 height 590
